Goal: Task Accomplishment & Management: Use online tool/utility

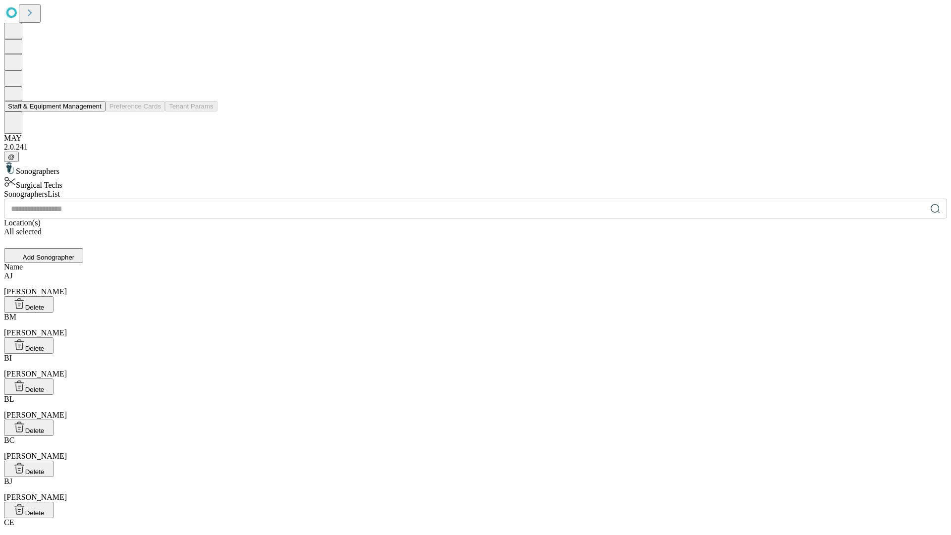
click at [95, 111] on button "Staff & Equipment Management" at bounding box center [54, 106] width 101 height 10
